Goal: Check status: Check status

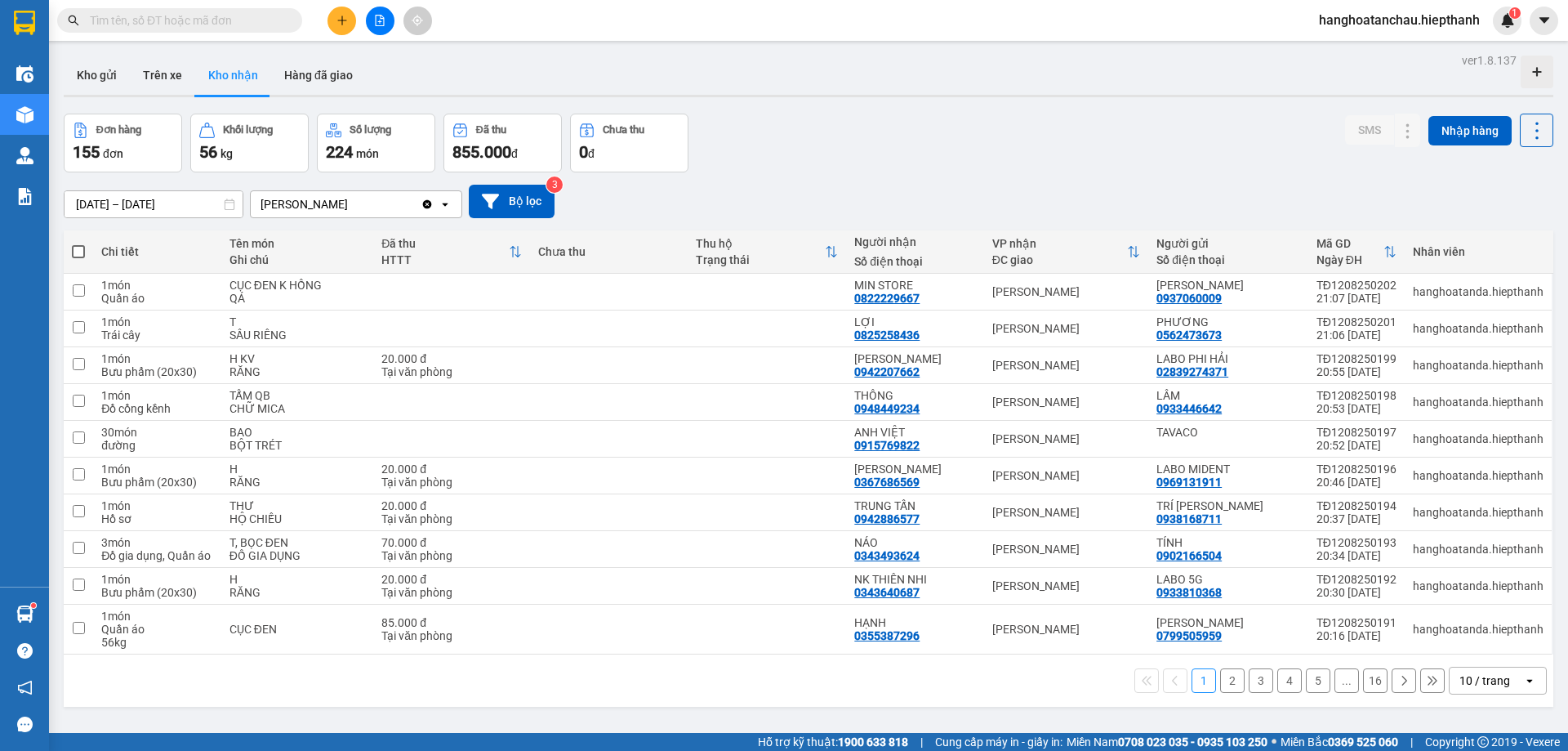
click at [240, 22] on input "text" at bounding box center [186, 20] width 193 height 18
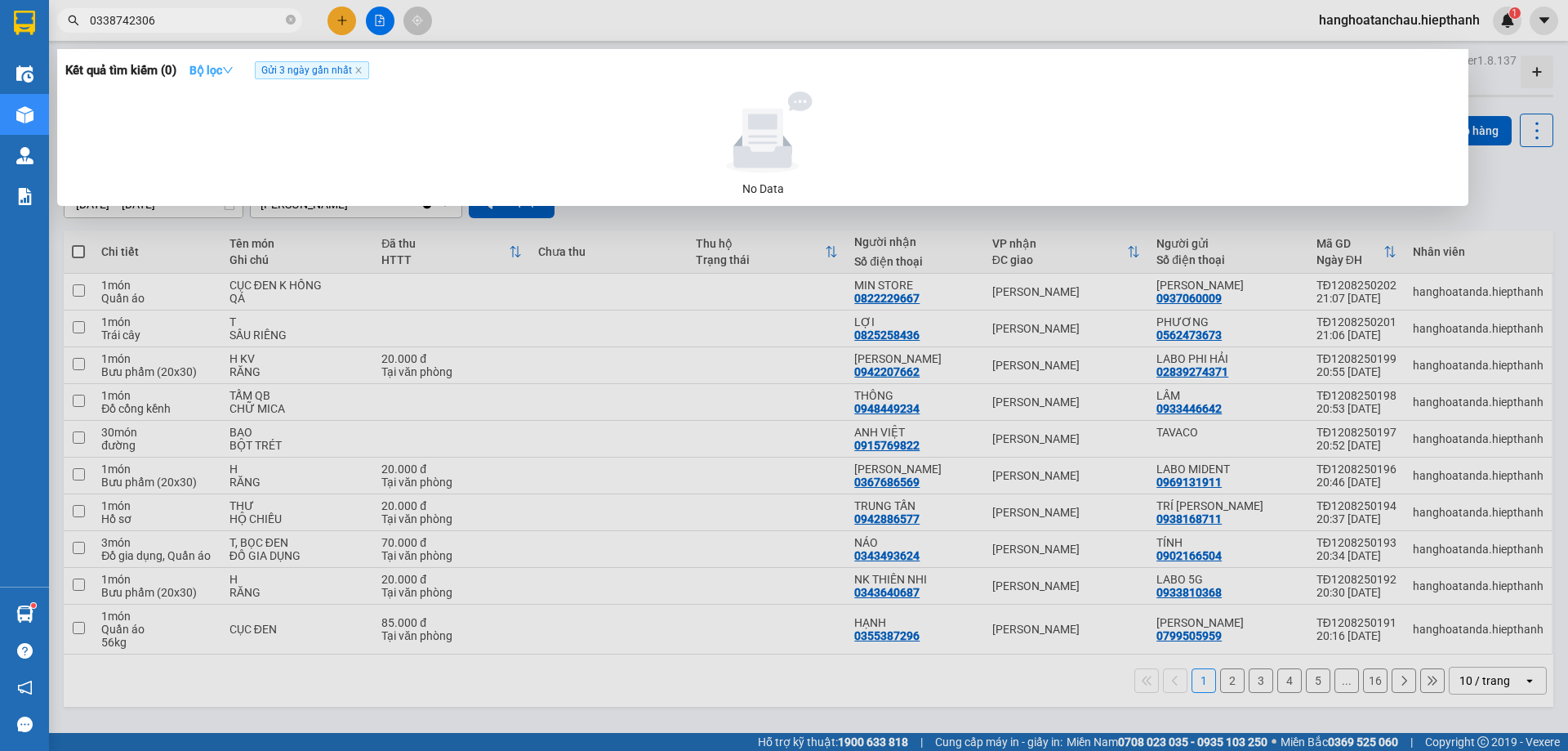
type input "0338742306"
click at [230, 68] on icon "down" at bounding box center [228, 70] width 10 height 7
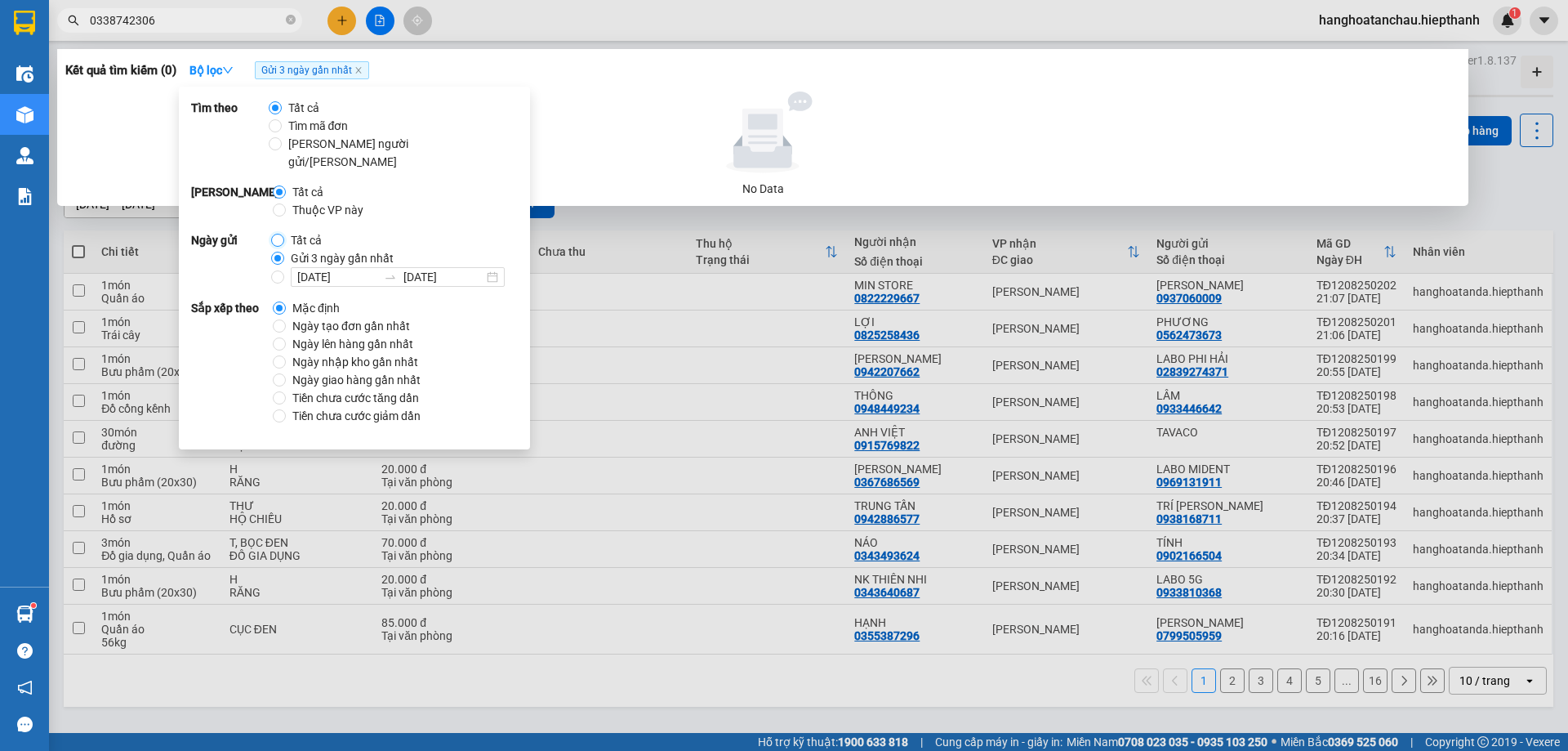
click at [275, 234] on input "Tất cả" at bounding box center [277, 240] width 13 height 13
radio input "true"
radio input "false"
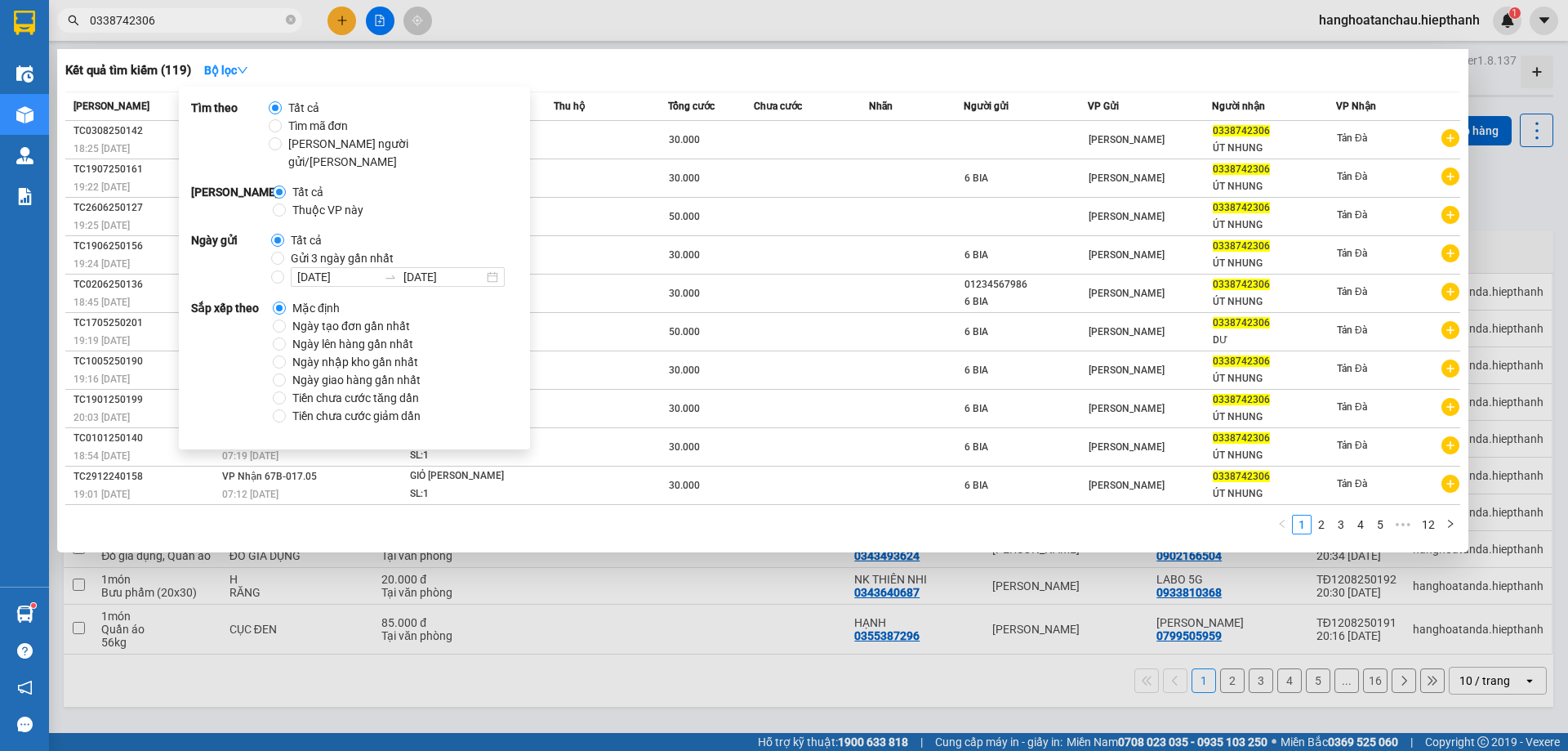
click at [650, 62] on div "Kết quả tìm kiếm ( 119 ) Bộ lọc" at bounding box center [762, 70] width 1394 height 26
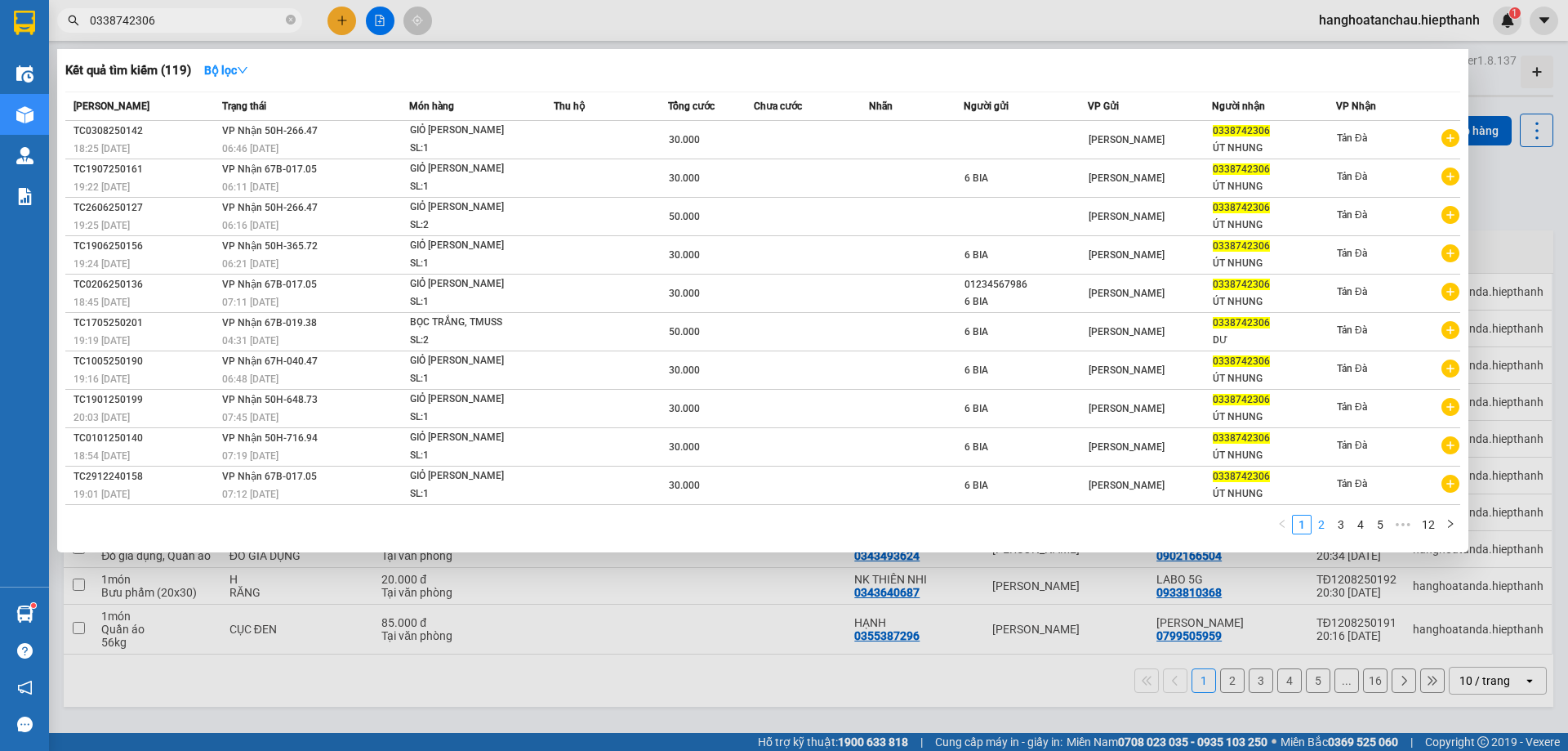
click at [1323, 524] on link "2" at bounding box center [1321, 524] width 18 height 18
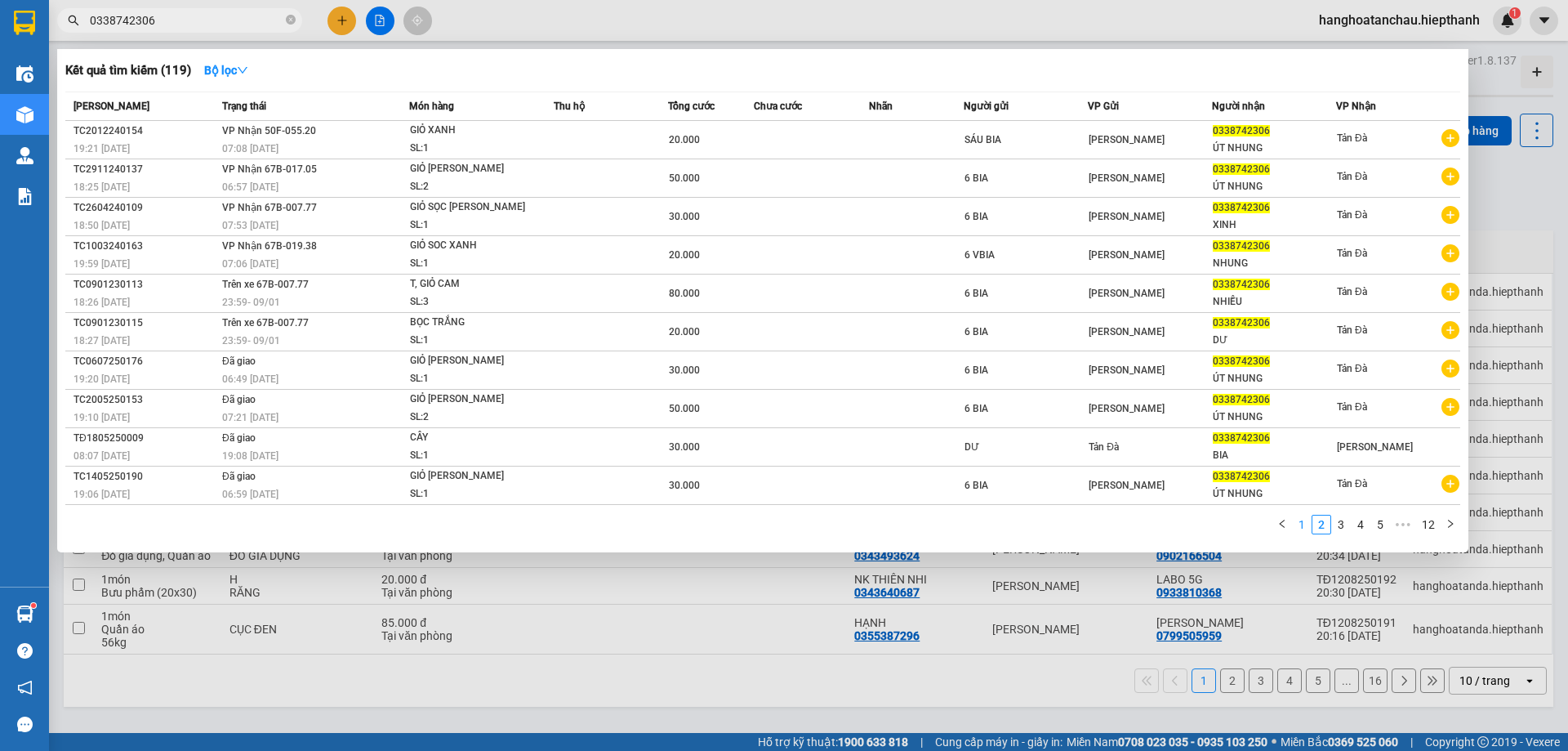
click at [1304, 524] on link "1" at bounding box center [1301, 524] width 18 height 18
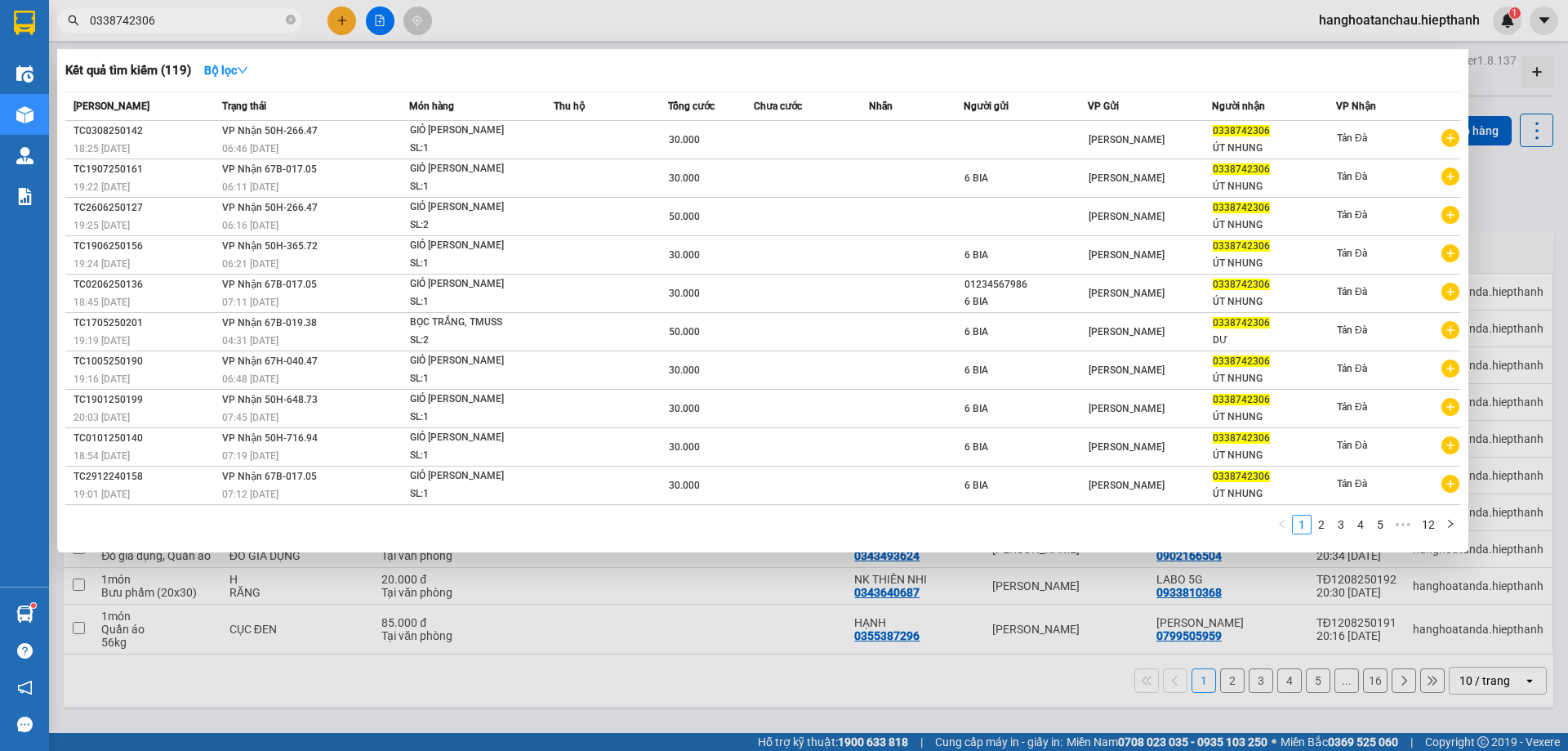
click at [601, 14] on div at bounding box center [784, 376] width 1568 height 751
